Goal: Task Accomplishment & Management: Use online tool/utility

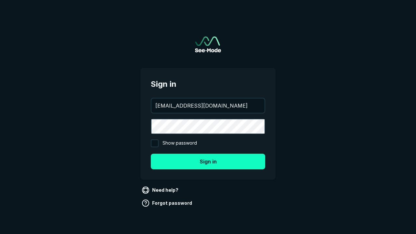
click at [208, 161] on button "Sign in" at bounding box center [208, 162] width 114 height 16
